Goal: Use online tool/utility

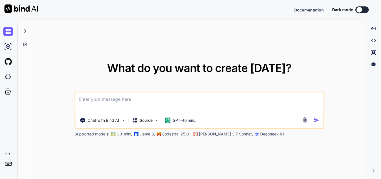
click at [103, 100] on textarea at bounding box center [199, 102] width 248 height 21
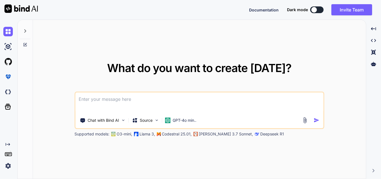
paste textarea "static void StartHttpServer() { [DOMAIN_NAME](() => { _listener = new HttpListe…"
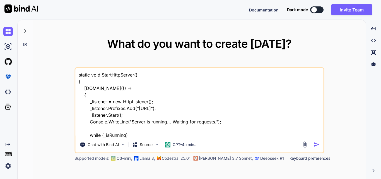
click at [80, 75] on textarea "static void StartHttpServer() { [DOMAIN_NAME](() => { _listener = new HttpListe…" at bounding box center [199, 102] width 248 height 69
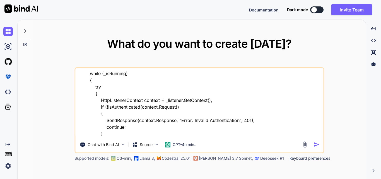
scroll to position [135, 0]
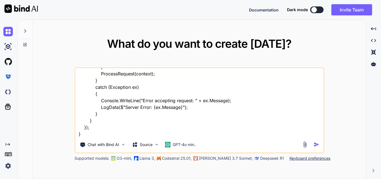
click at [110, 132] on textarea "Modify the code with console 4.0 static void StartHttpServer() { [DOMAIN_NAME](…" at bounding box center [199, 102] width 248 height 69
paste textarea "Some NuGet packages were installed using a target framework different from the …"
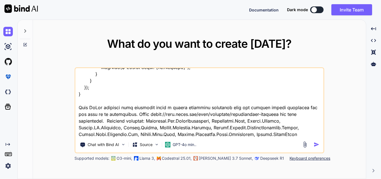
type textarea "Modify the code with console 4.0 static void StartHttpServer() { [DOMAIN_NAME](…"
click at [318, 144] on img "button" at bounding box center [316, 144] width 6 height 6
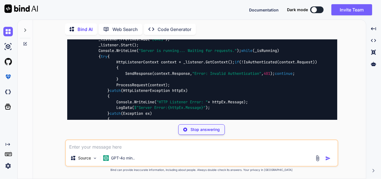
scroll to position [226, 0]
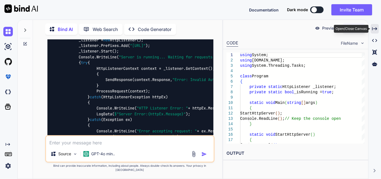
click at [374, 29] on icon at bounding box center [374, 28] width 5 height 3
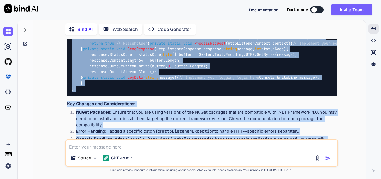
scroll to position [333, 0]
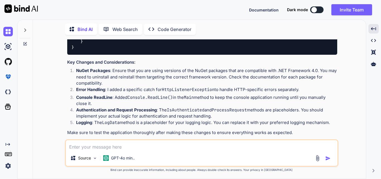
drag, startPoint x: 80, startPoint y: 62, endPoint x: 94, endPoint y: 120, distance: 59.0
copy code "static void StartHttpServer () { [DOMAIN_NAME](() => { _listener = new HttpList…"
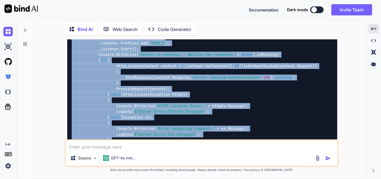
scroll to position [166, 0]
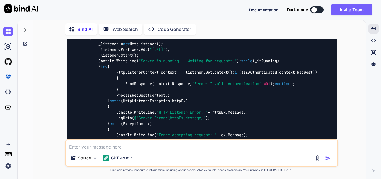
click at [211, 94] on div "using System; using [DOMAIN_NAME]; using System.Threading.Tasks; class Program …" at bounding box center [202, 114] width 270 height 213
click at [25, 30] on icon at bounding box center [25, 29] width 2 height 3
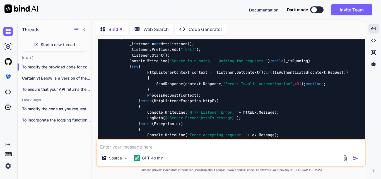
click at [67, 43] on span "Start a new thread" at bounding box center [58, 45] width 34 height 6
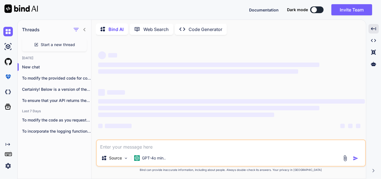
scroll to position [0, 0]
click at [118, 147] on textarea at bounding box center [231, 145] width 268 height 10
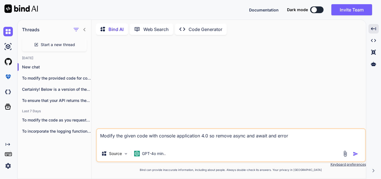
paste textarea "static void StartHttpServer() { [DOMAIN_NAME](() => { _listener = new HttpListe…"
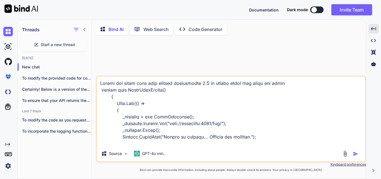
click at [289, 83] on textarea at bounding box center [231, 110] width 268 height 69
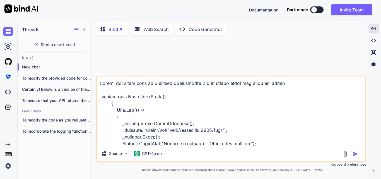
paste textarea "Severity Code Description Project File Line Suppression State Error CS0117 'Tas…"
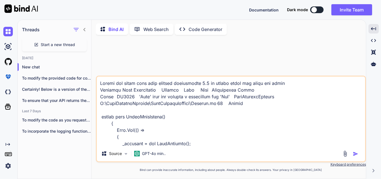
type textarea "Modify the given code with console application 4.0 so remove async and await an…"
click at [357, 154] on img "button" at bounding box center [356, 154] width 6 height 6
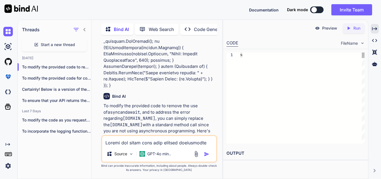
scroll to position [165, 0]
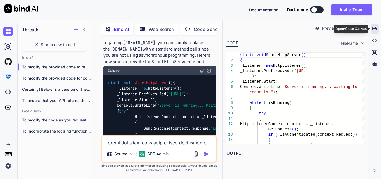
click at [373, 30] on icon "Created with Pixso." at bounding box center [374, 28] width 5 height 5
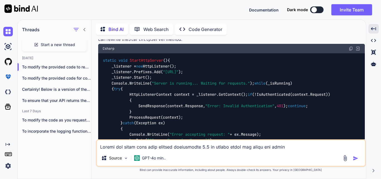
scroll to position [84, 0]
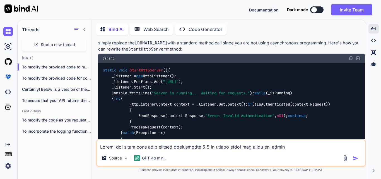
click at [351, 56] on img at bounding box center [350, 58] width 4 height 4
click at [136, 148] on textarea at bounding box center [231, 145] width 268 height 10
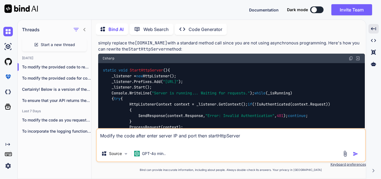
paste textarea "static void Main(string[] args) { //Console.WriteLine("Starting HTTP server on …"
type textarea "Modify the code after enter server IP and port then startHttpServer static void…"
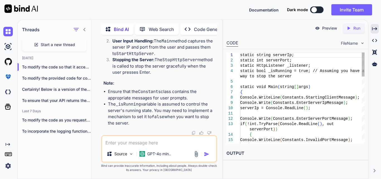
scroll to position [1120, 0]
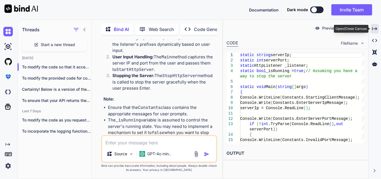
click at [377, 27] on icon "Created with Pixso." at bounding box center [374, 28] width 5 height 5
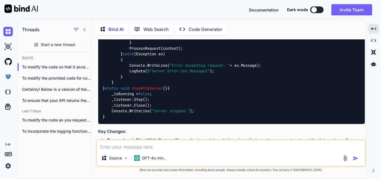
scroll to position [749, 0]
